Goal: Navigation & Orientation: Find specific page/section

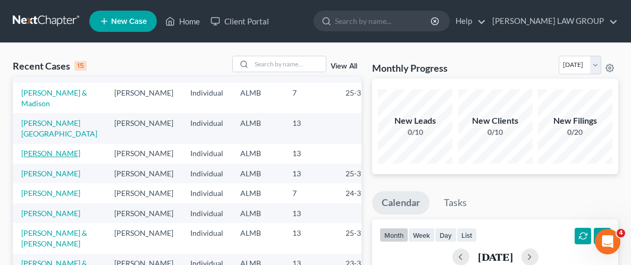
click at [56, 154] on link "[PERSON_NAME]" at bounding box center [50, 153] width 59 height 9
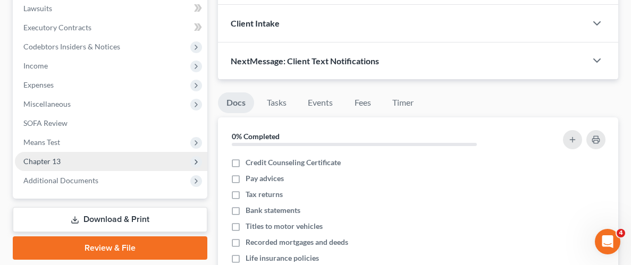
scroll to position [270, 0]
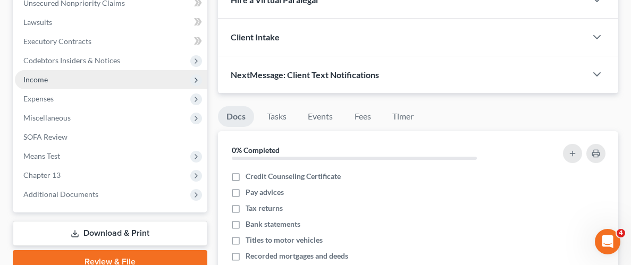
click at [37, 76] on span "Income" at bounding box center [35, 79] width 24 height 9
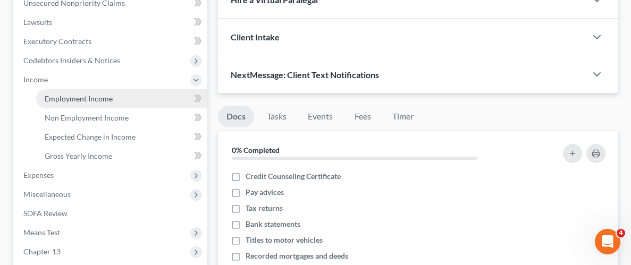
click at [88, 96] on span "Employment Income" at bounding box center [79, 98] width 68 height 9
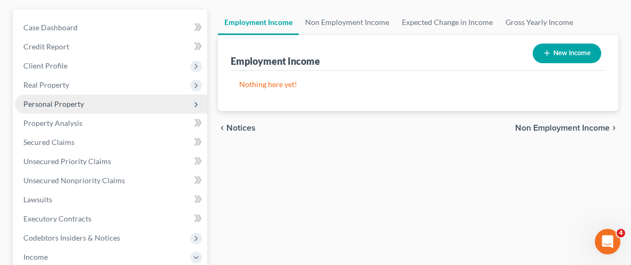
scroll to position [105, 0]
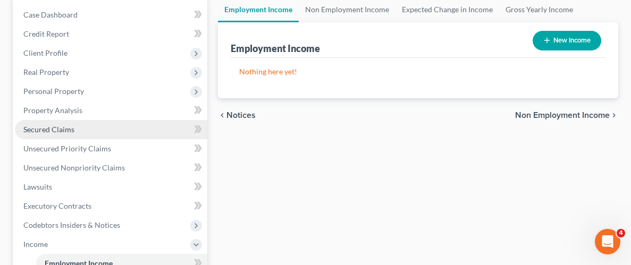
click at [44, 129] on span "Secured Claims" at bounding box center [48, 129] width 51 height 9
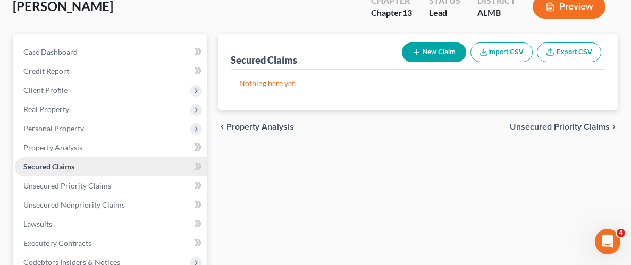
scroll to position [91, 0]
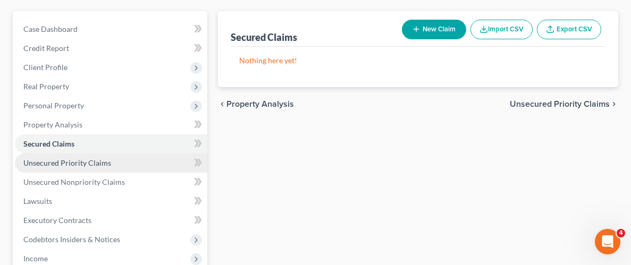
click at [59, 163] on span "Unsecured Priority Claims" at bounding box center [67, 162] width 88 height 9
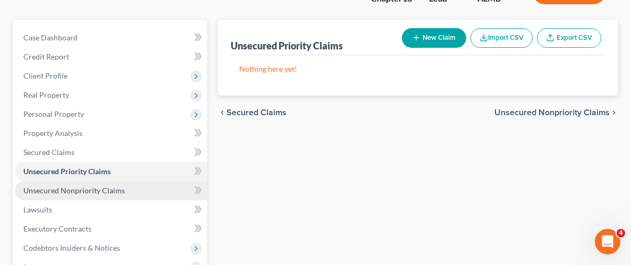
scroll to position [127, 0]
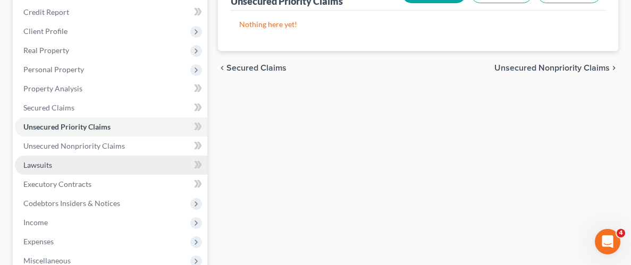
click at [44, 166] on span "Lawsuits" at bounding box center [37, 165] width 29 height 9
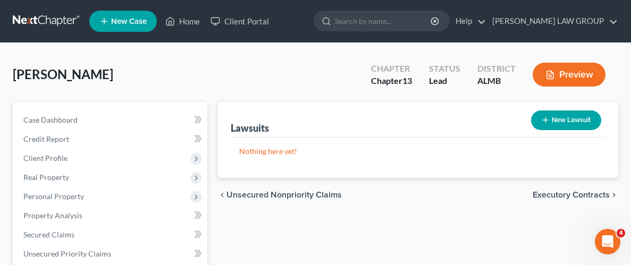
click at [178, 72] on div "[PERSON_NAME] Upgraded Chapter Chapter 13 Status Lead District ALMB Preview" at bounding box center [316, 79] width 606 height 46
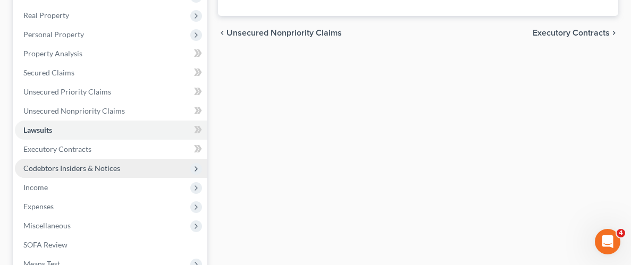
scroll to position [151, 0]
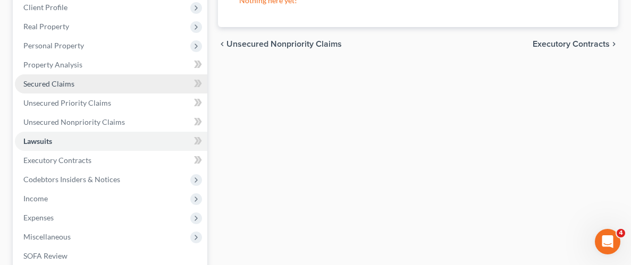
click at [57, 81] on span "Secured Claims" at bounding box center [48, 83] width 51 height 9
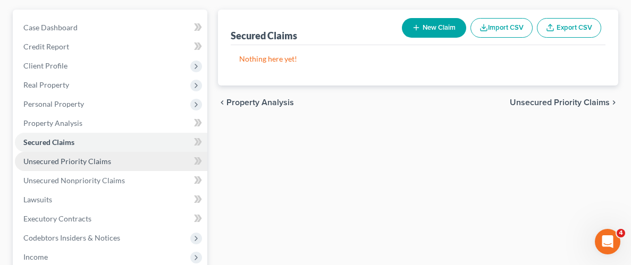
click at [49, 159] on span "Unsecured Priority Claims" at bounding box center [67, 161] width 88 height 9
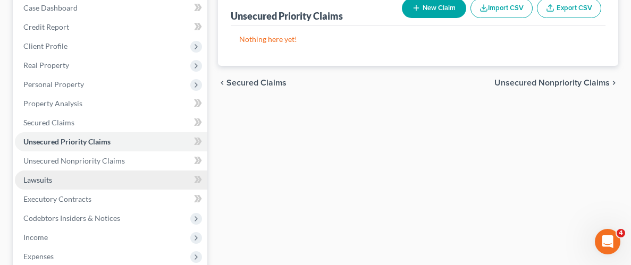
scroll to position [148, 0]
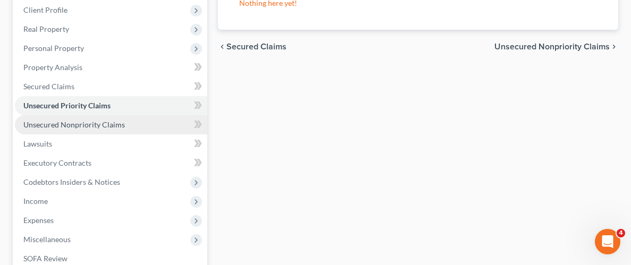
click at [63, 123] on span "Unsecured Nonpriority Claims" at bounding box center [74, 124] width 102 height 9
